Goal: Check status: Check status

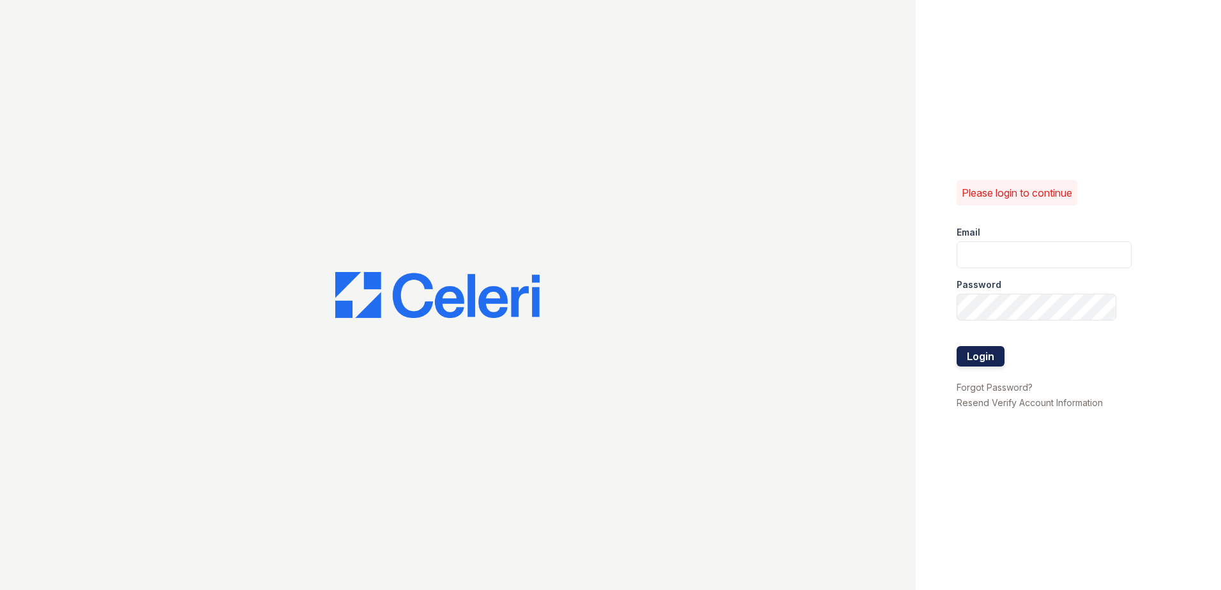
type input "[EMAIL_ADDRESS][DOMAIN_NAME]"
click at [987, 353] on button "Login" at bounding box center [981, 356] width 48 height 20
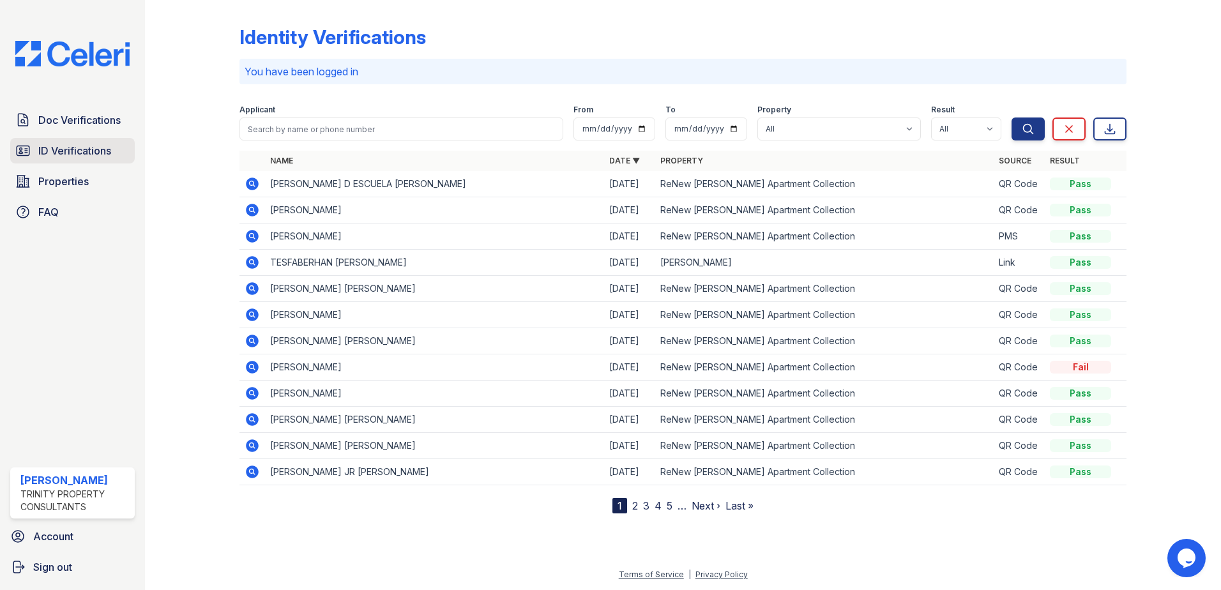
click at [96, 149] on span "ID Verifications" at bounding box center [74, 150] width 73 height 15
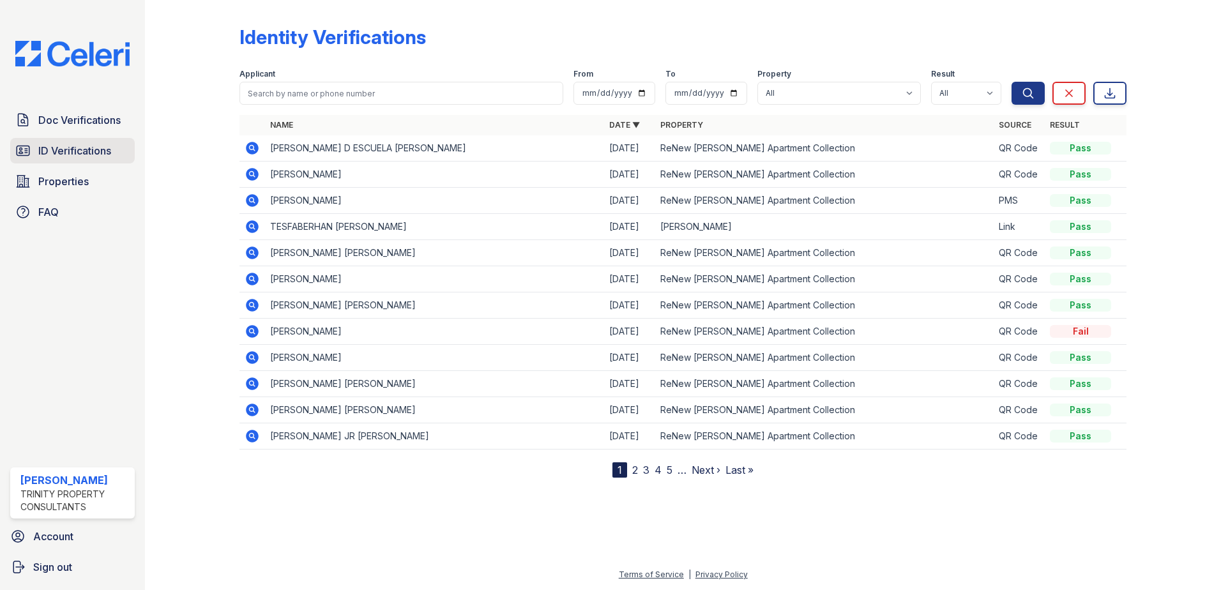
click at [54, 146] on span "ID Verifications" at bounding box center [74, 150] width 73 height 15
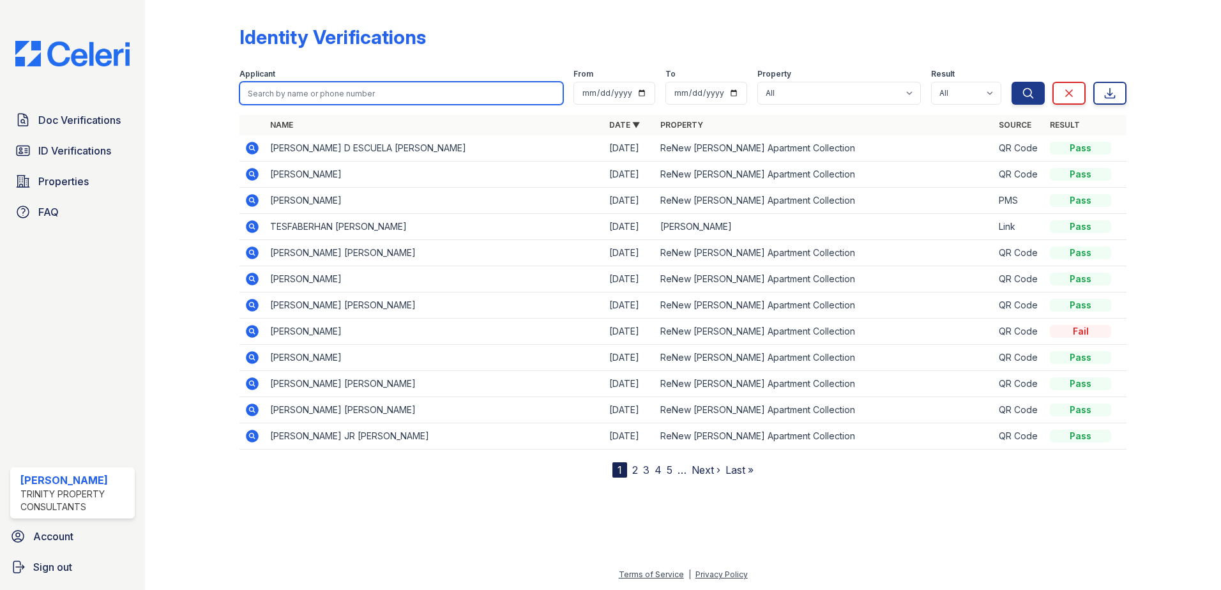
click at [325, 96] on input "search" at bounding box center [401, 93] width 324 height 23
type input "andrea"
click at [1012, 82] on button "Search" at bounding box center [1028, 93] width 33 height 23
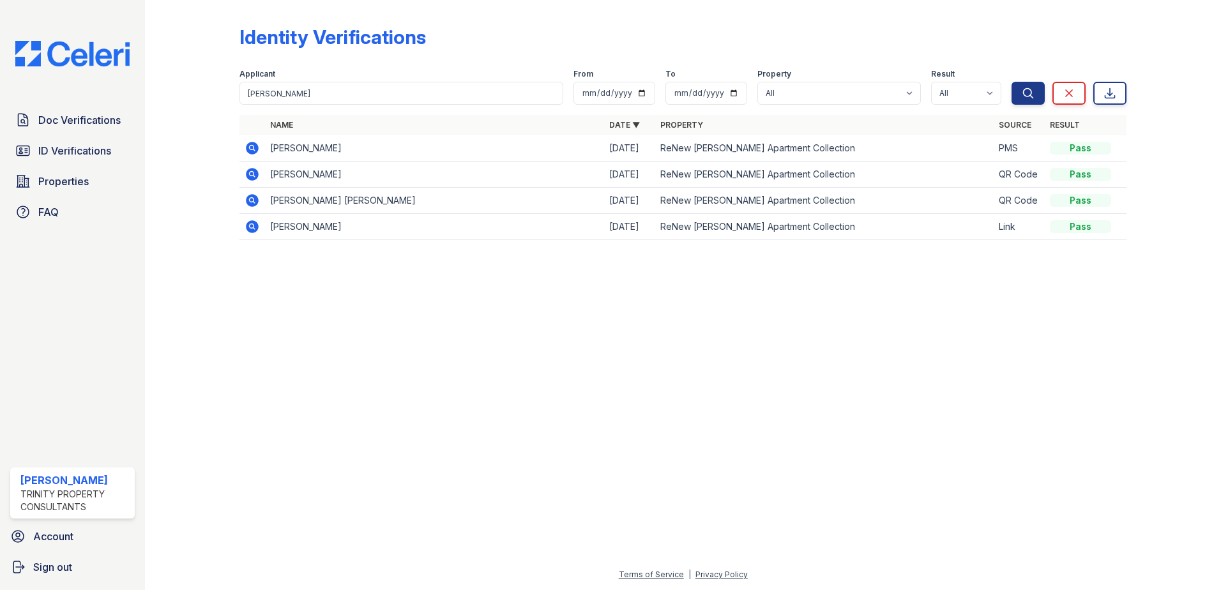
click at [248, 174] on icon at bounding box center [252, 174] width 13 height 13
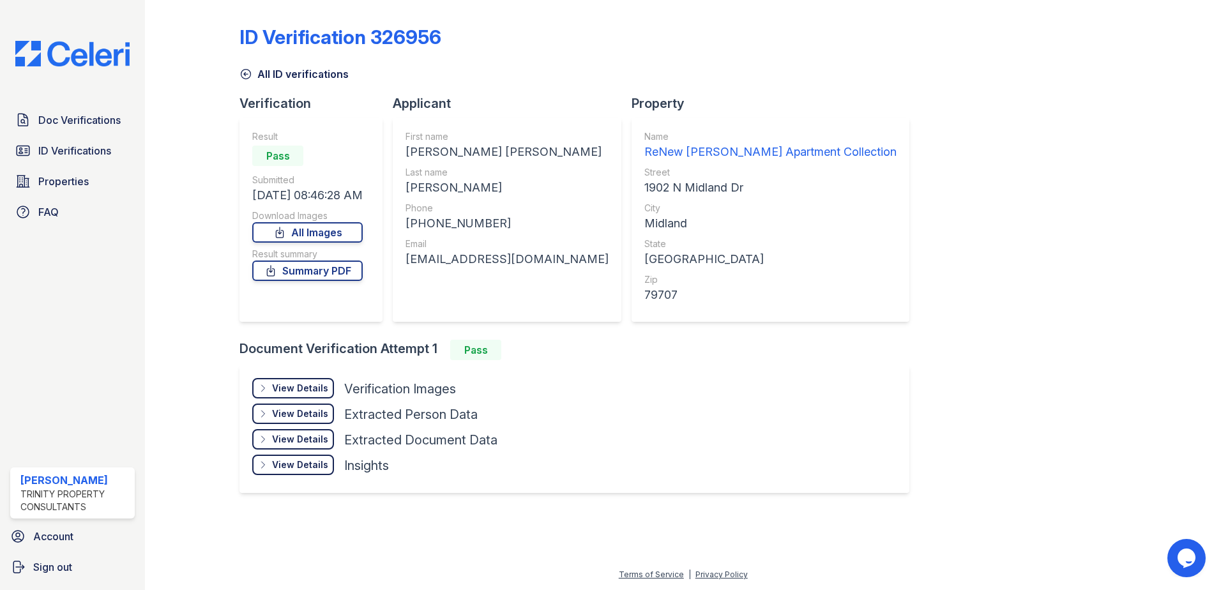
click at [319, 390] on div "View Details" at bounding box center [300, 388] width 56 height 13
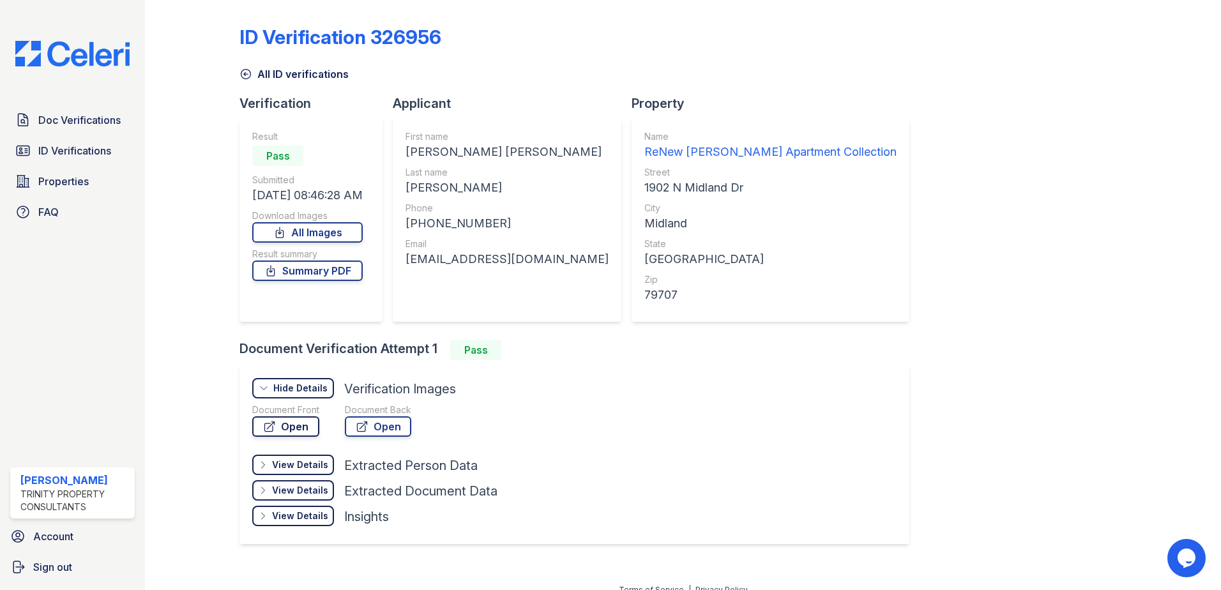
click at [306, 425] on link "Open" at bounding box center [285, 426] width 67 height 20
